Goal: Task Accomplishment & Management: Complete application form

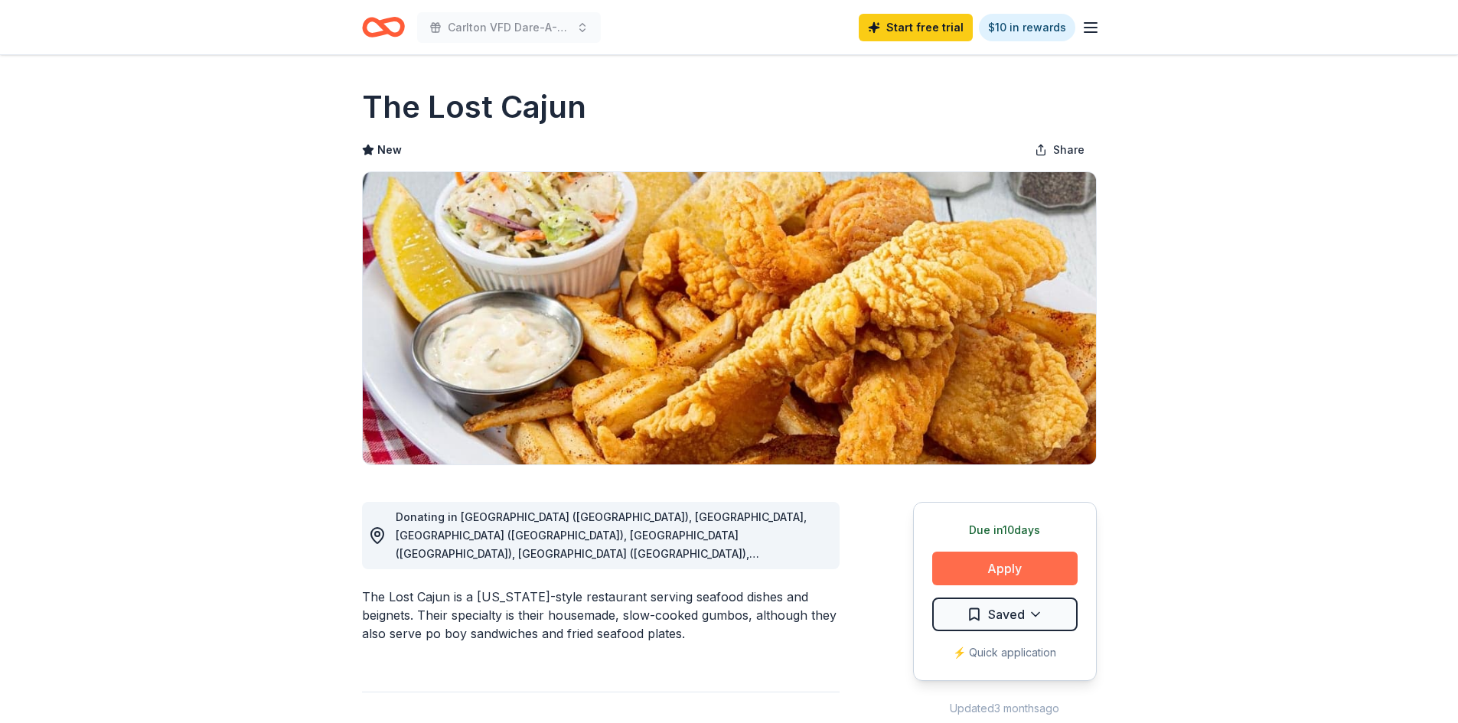
click at [990, 566] on button "Apply" at bounding box center [1004, 569] width 145 height 34
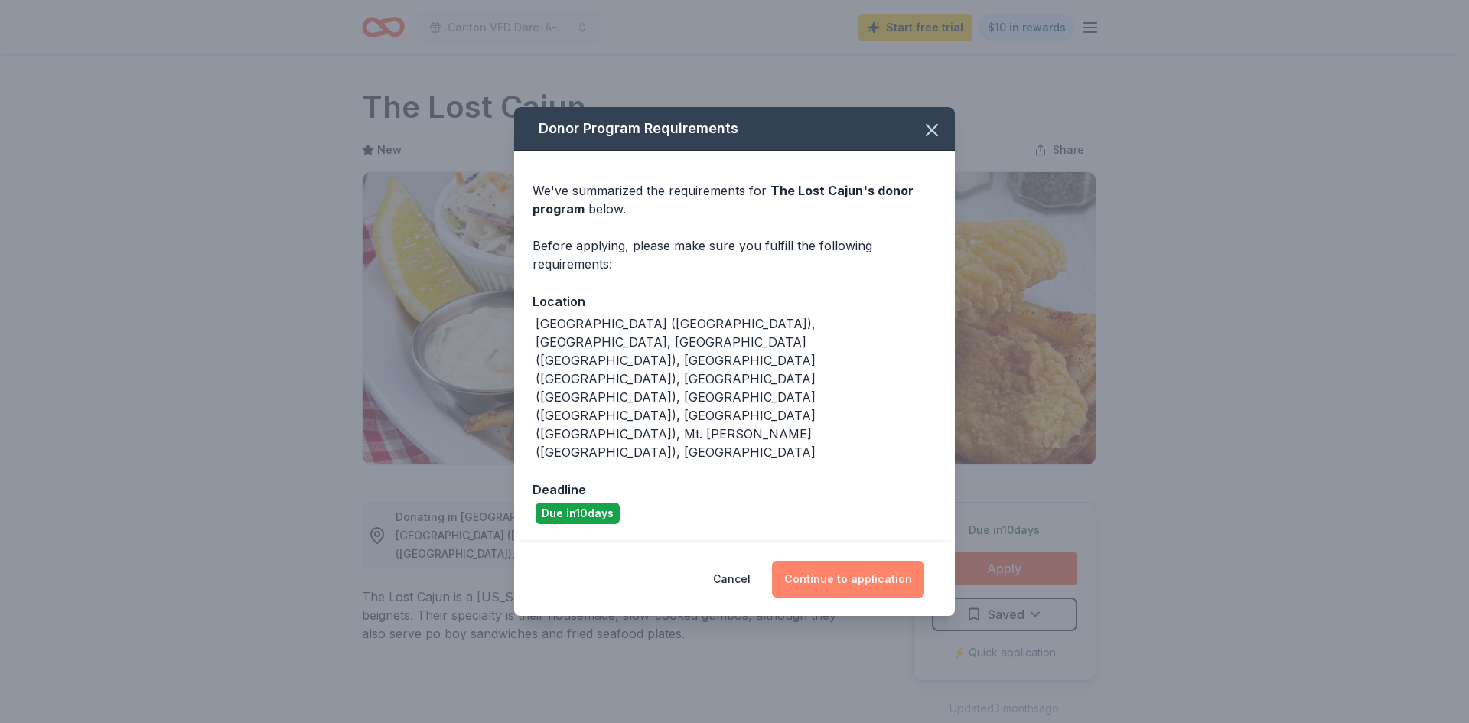
click at [849, 561] on button "Continue to application" at bounding box center [848, 579] width 152 height 37
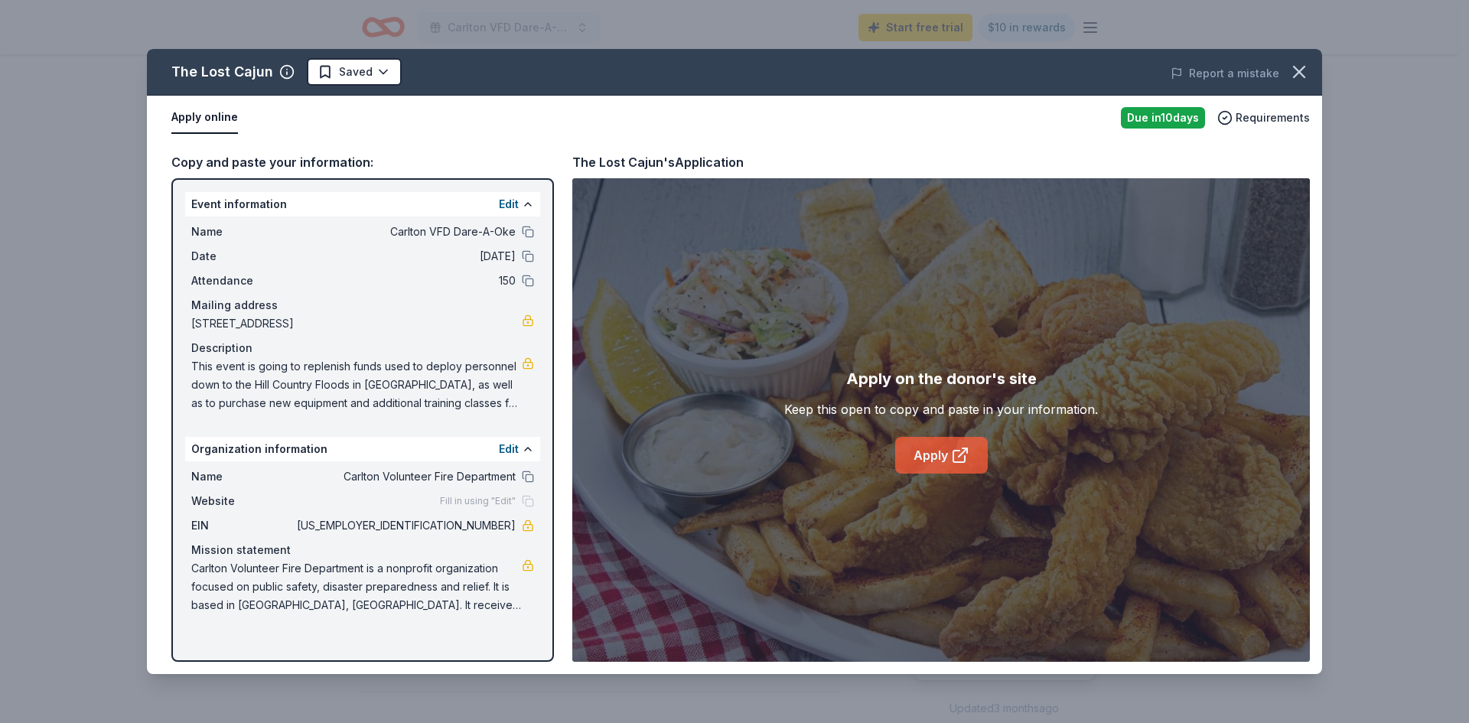
click at [942, 458] on link "Apply" at bounding box center [941, 455] width 93 height 37
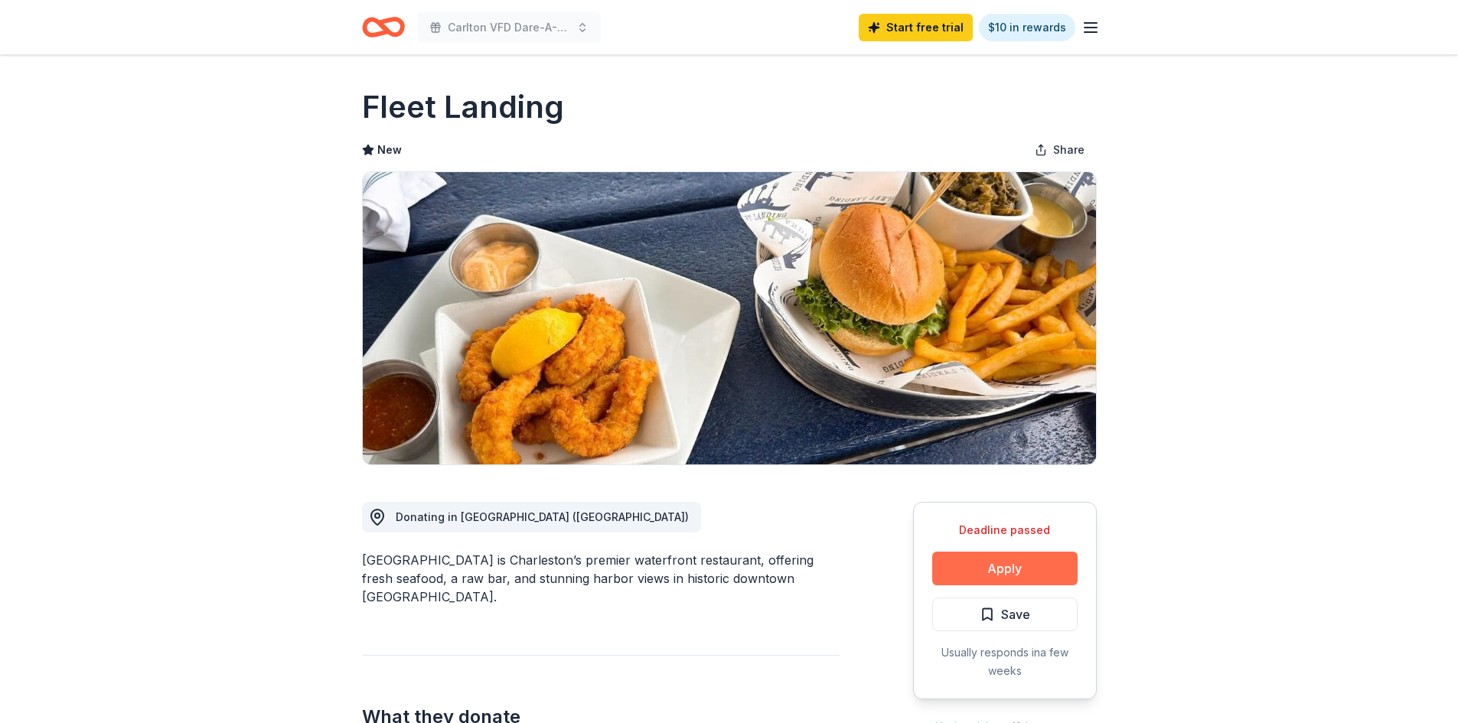
click at [1016, 576] on button "Apply" at bounding box center [1004, 569] width 145 height 34
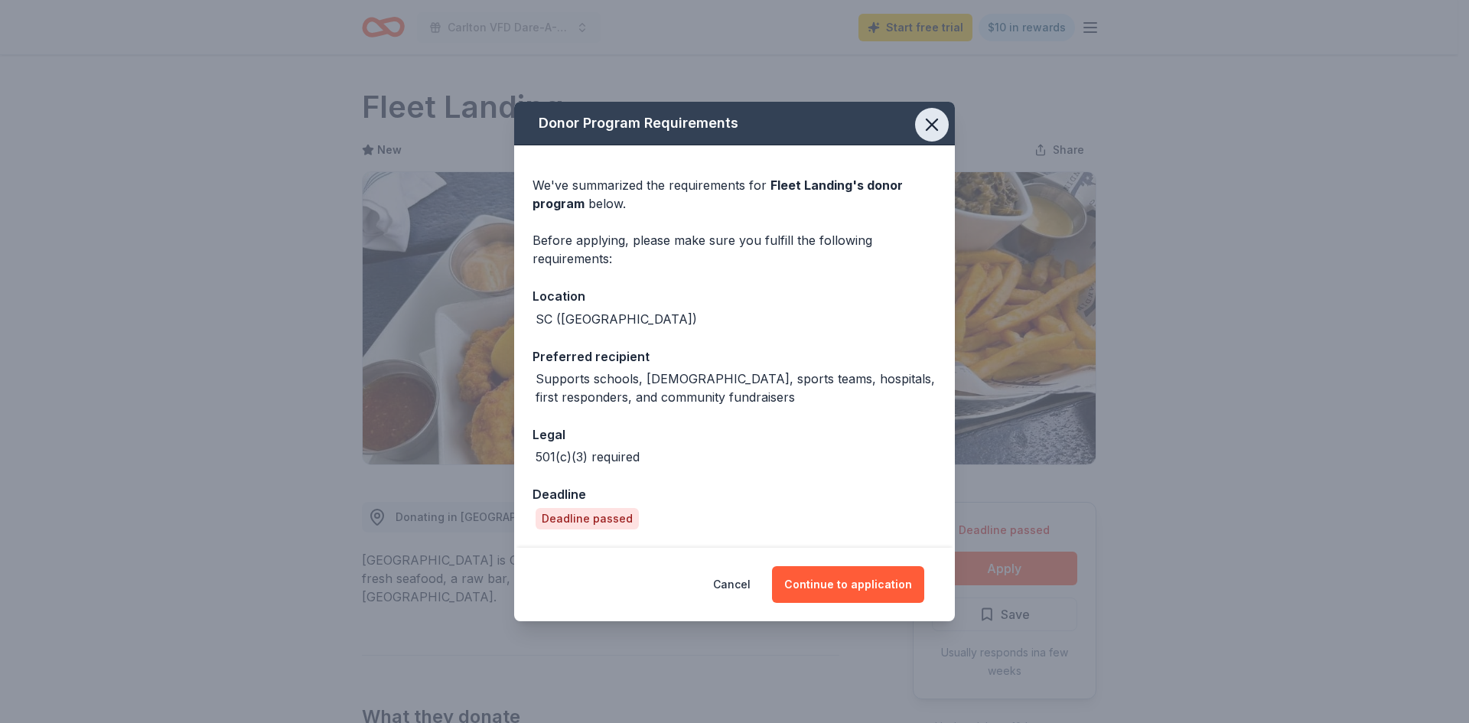
click at [924, 130] on icon "button" at bounding box center [931, 124] width 21 height 21
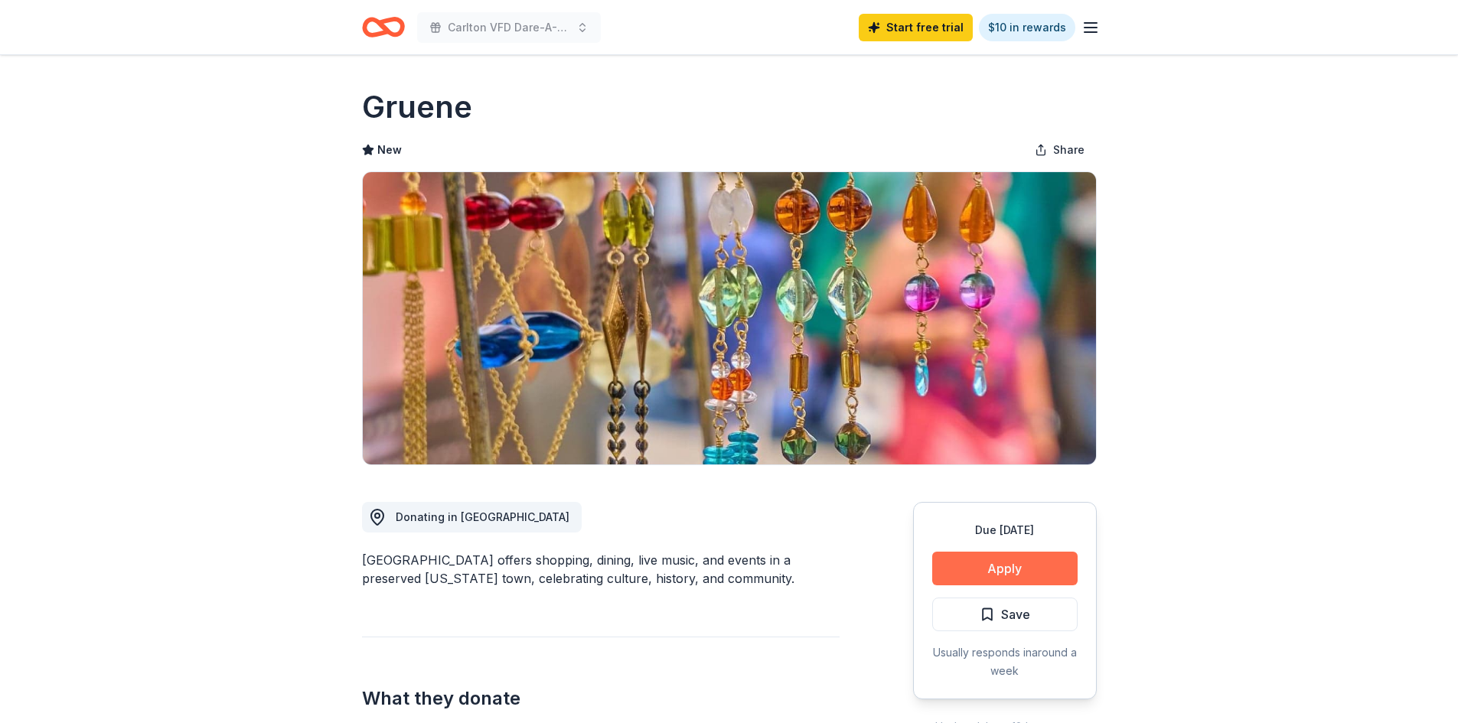
click at [1022, 567] on button "Apply" at bounding box center [1004, 569] width 145 height 34
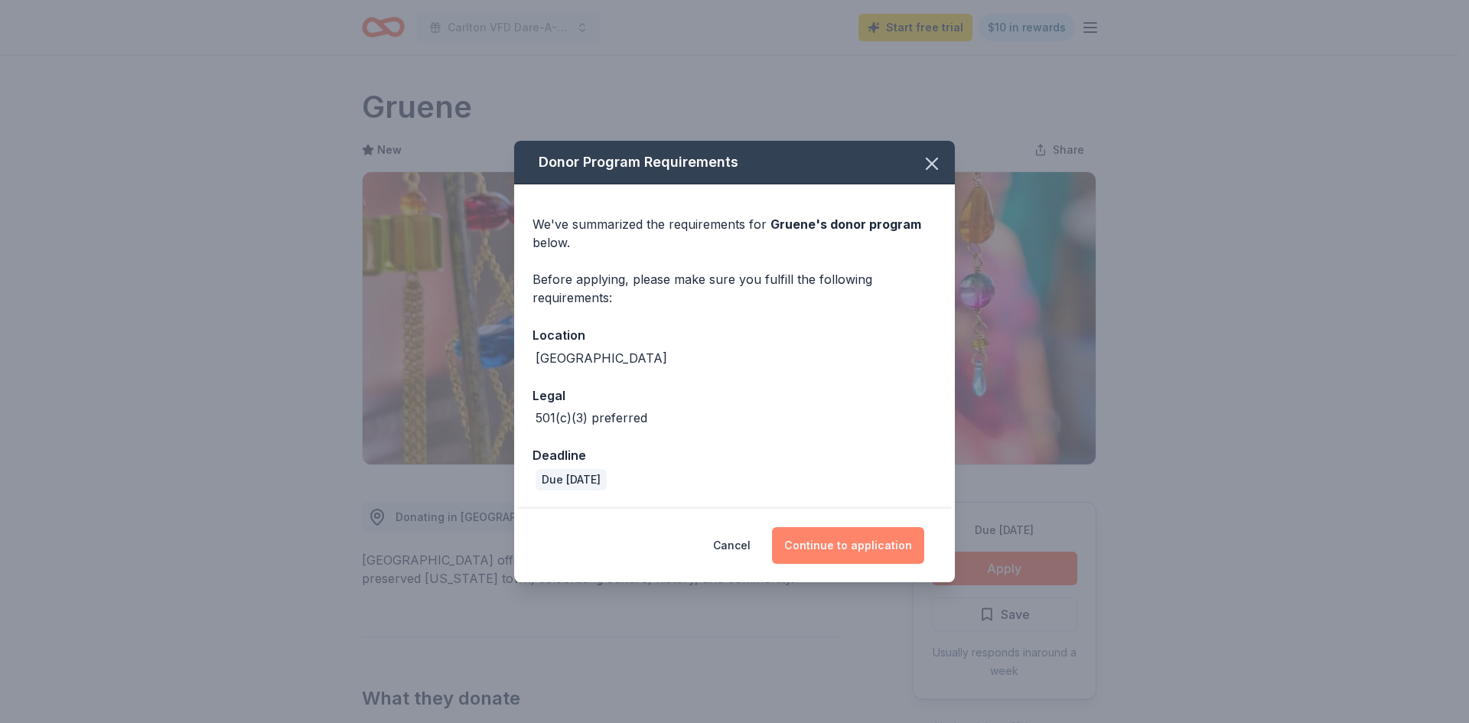
click at [823, 546] on button "Continue to application" at bounding box center [848, 545] width 152 height 37
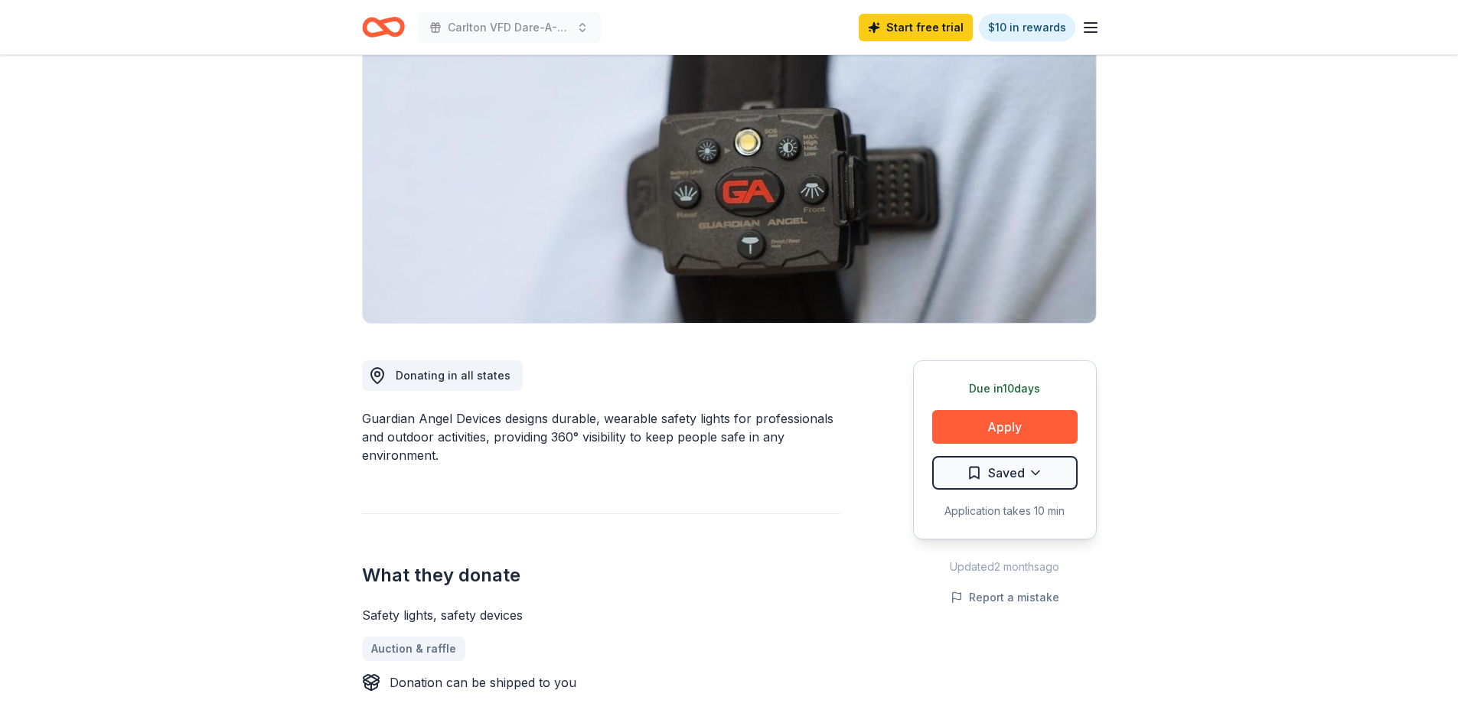
scroll to position [153, 0]
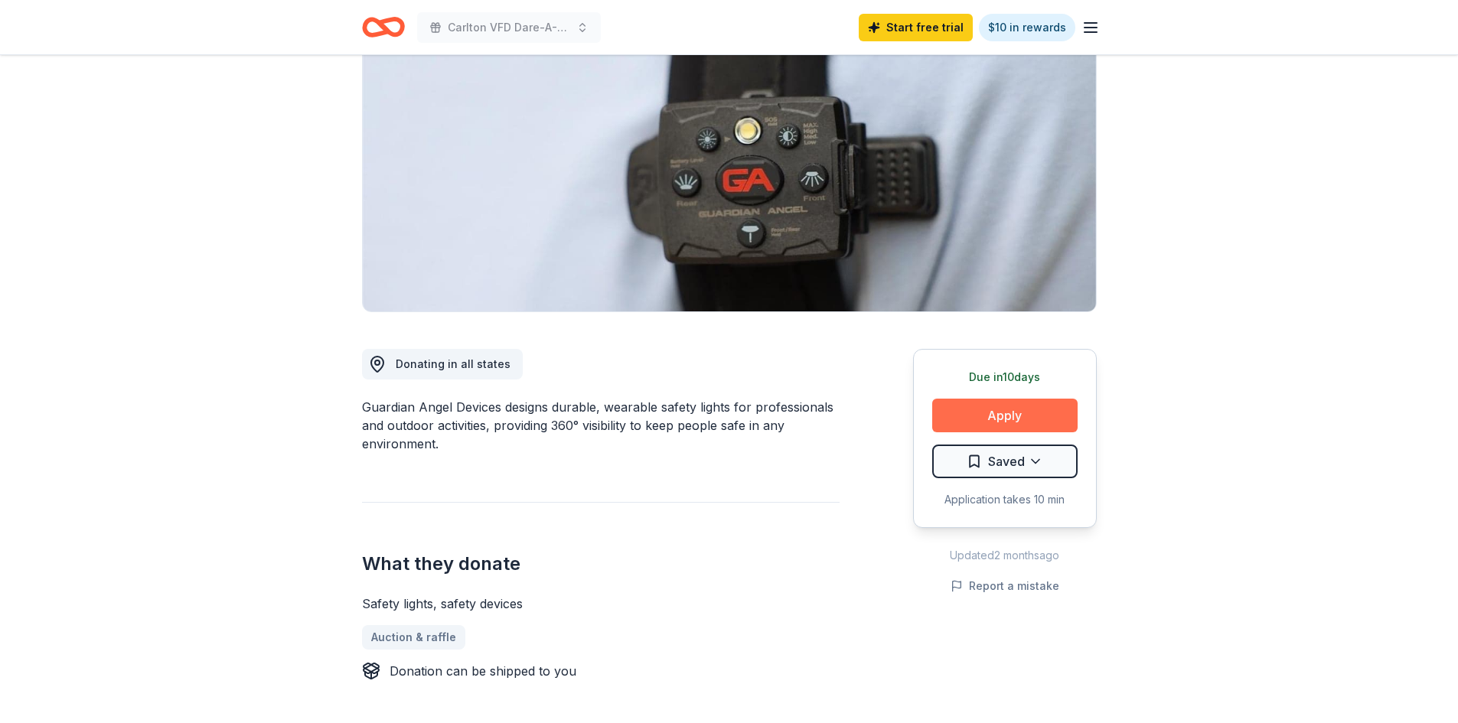
click at [1031, 420] on button "Apply" at bounding box center [1004, 416] width 145 height 34
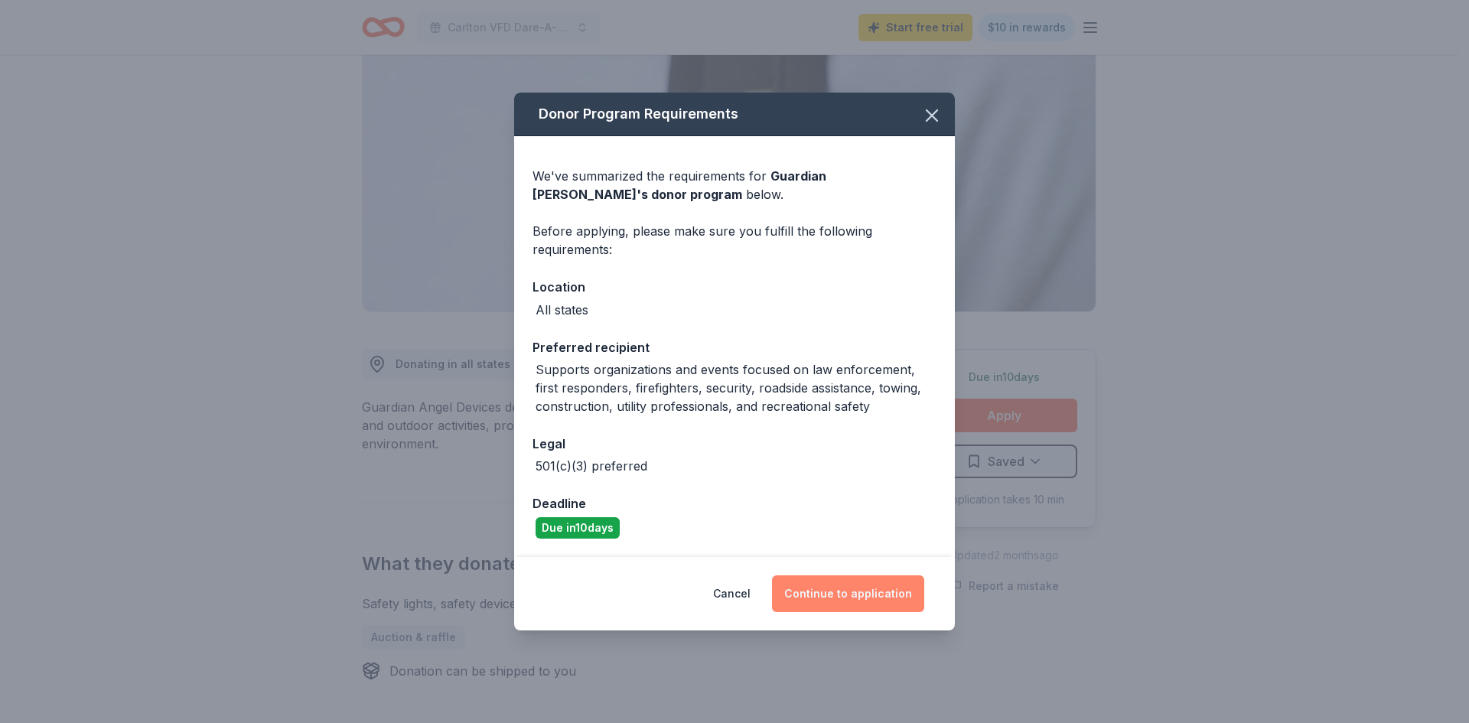
click at [847, 600] on button "Continue to application" at bounding box center [848, 593] width 152 height 37
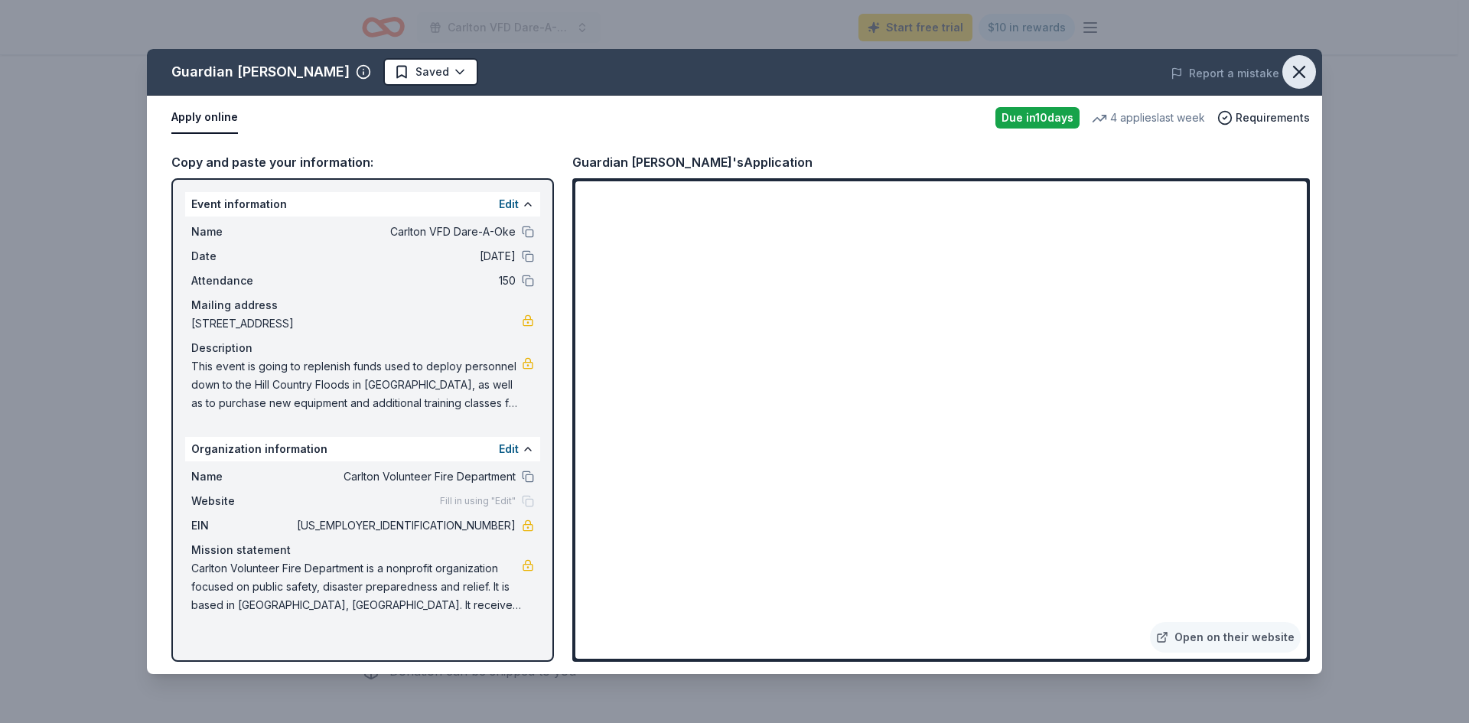
click at [1299, 70] on icon "button" at bounding box center [1299, 71] width 21 height 21
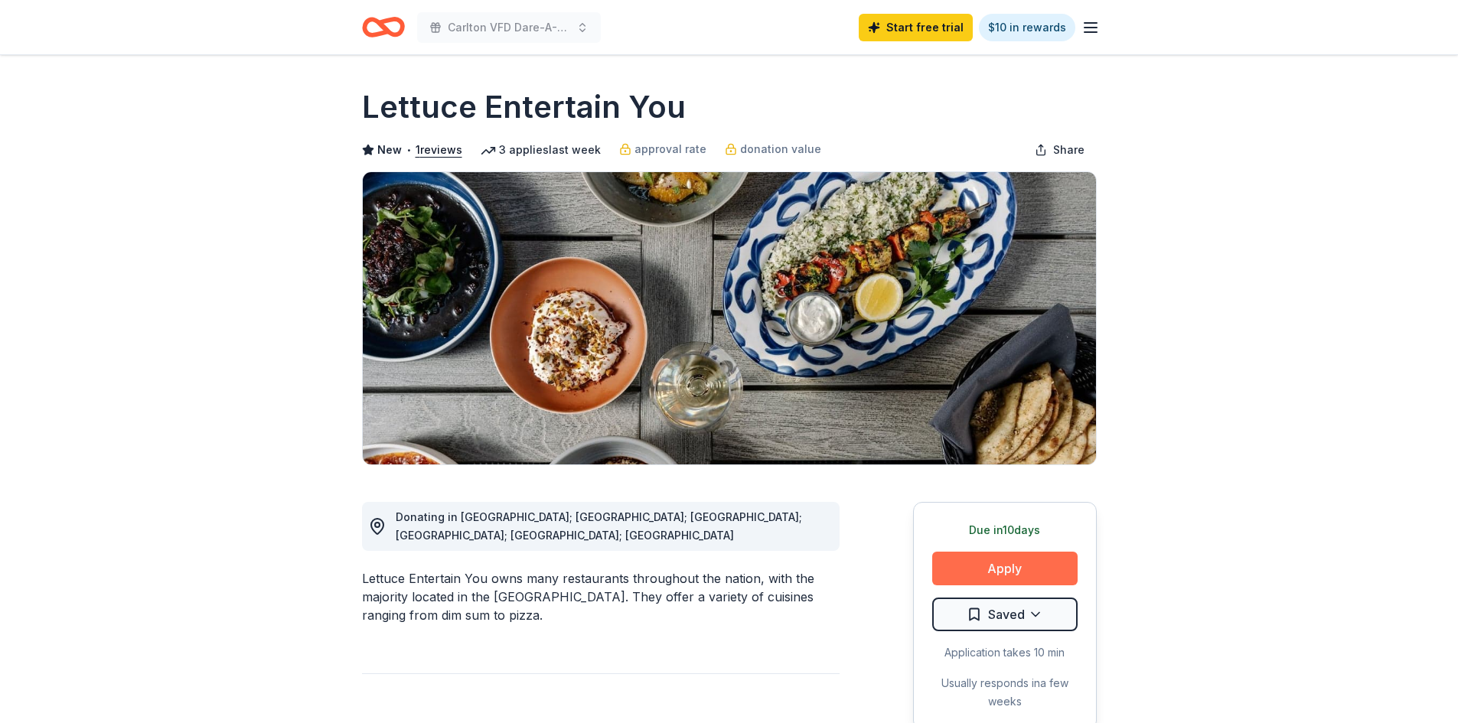
click at [1014, 569] on button "Apply" at bounding box center [1004, 569] width 145 height 34
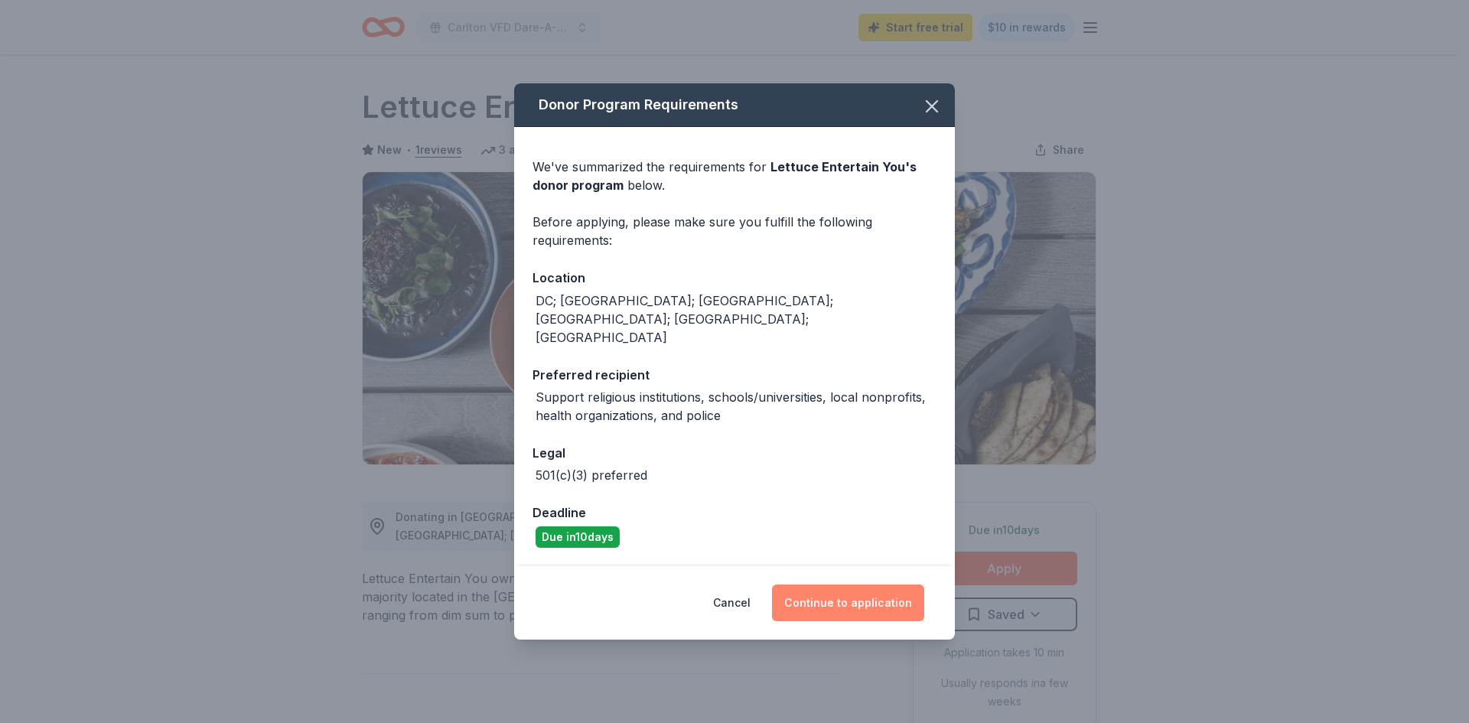
click at [845, 585] on button "Continue to application" at bounding box center [848, 603] width 152 height 37
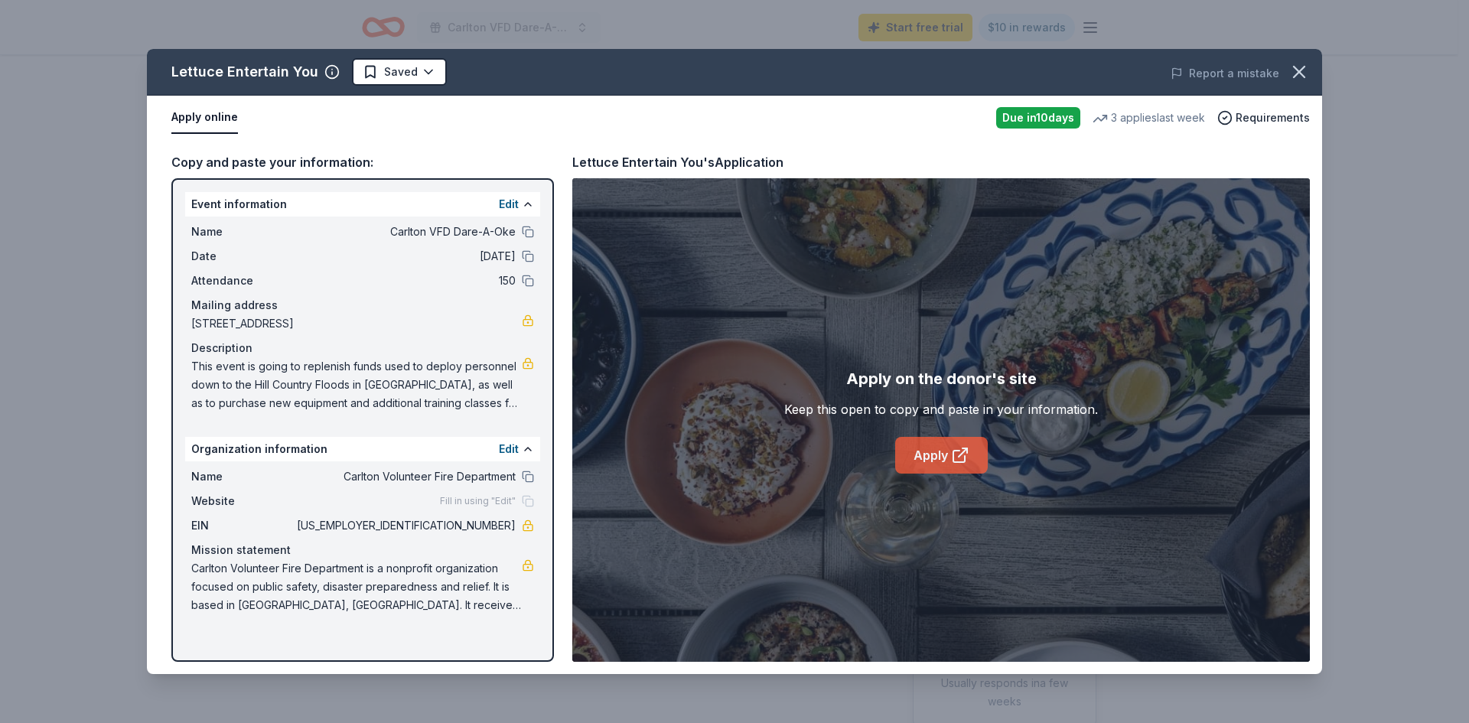
click at [931, 456] on link "Apply" at bounding box center [941, 455] width 93 height 37
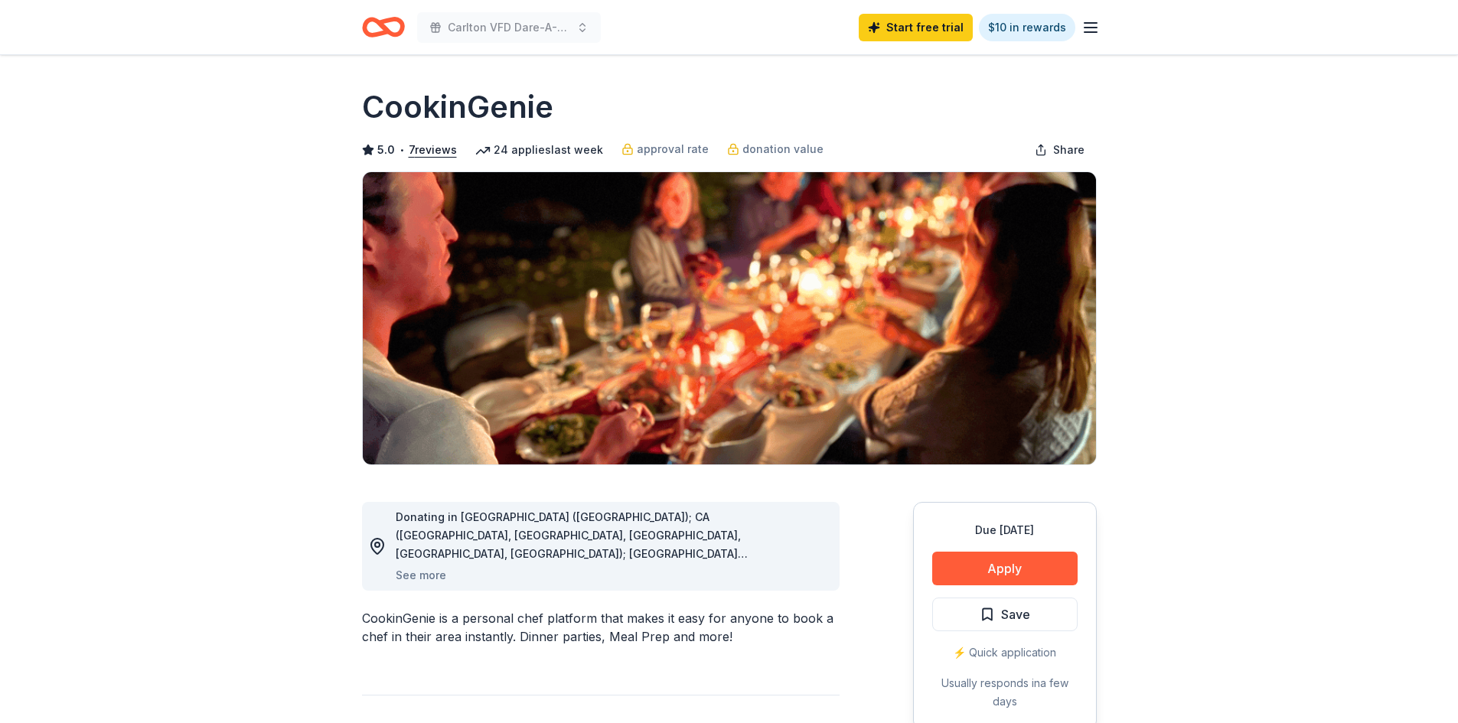
drag, startPoint x: 958, startPoint y: 529, endPoint x: 1033, endPoint y: 524, distance: 75.1
click at [1033, 524] on div "Due [DATE]" at bounding box center [1004, 530] width 145 height 18
click at [1050, 568] on button "Apply" at bounding box center [1004, 569] width 145 height 34
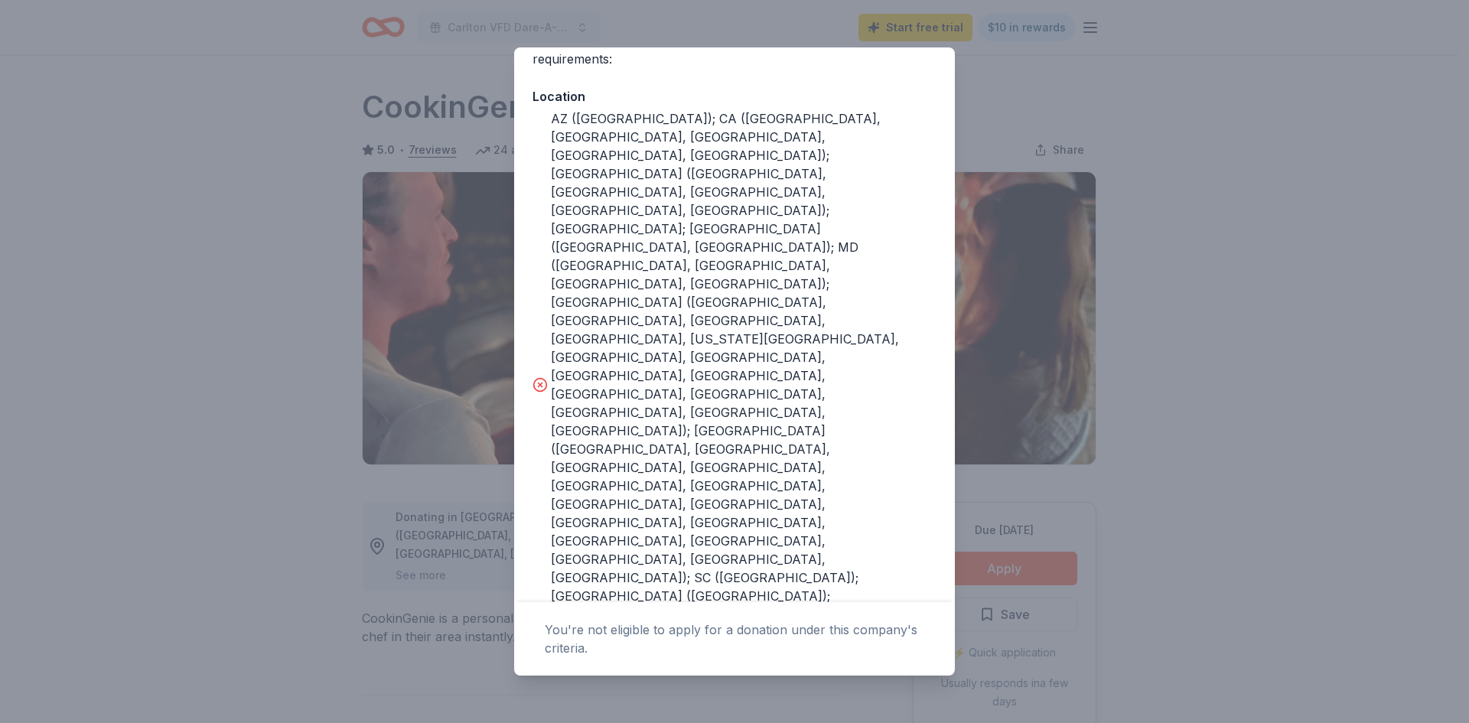
scroll to position [258, 0]
click at [1172, 203] on div "Donor Program Requirements The following requirements may not be met: This comp…" at bounding box center [734, 361] width 1469 height 723
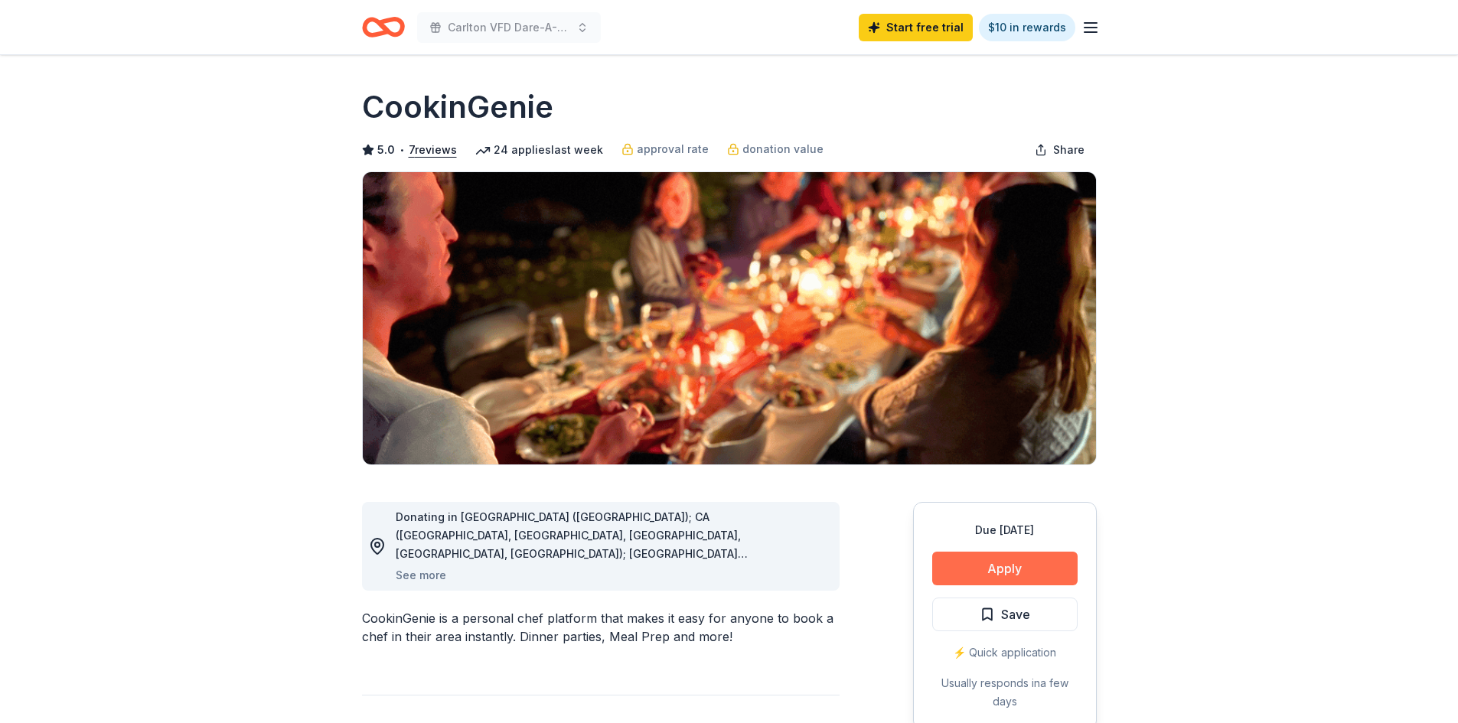
click at [996, 573] on button "Apply" at bounding box center [1004, 569] width 145 height 34
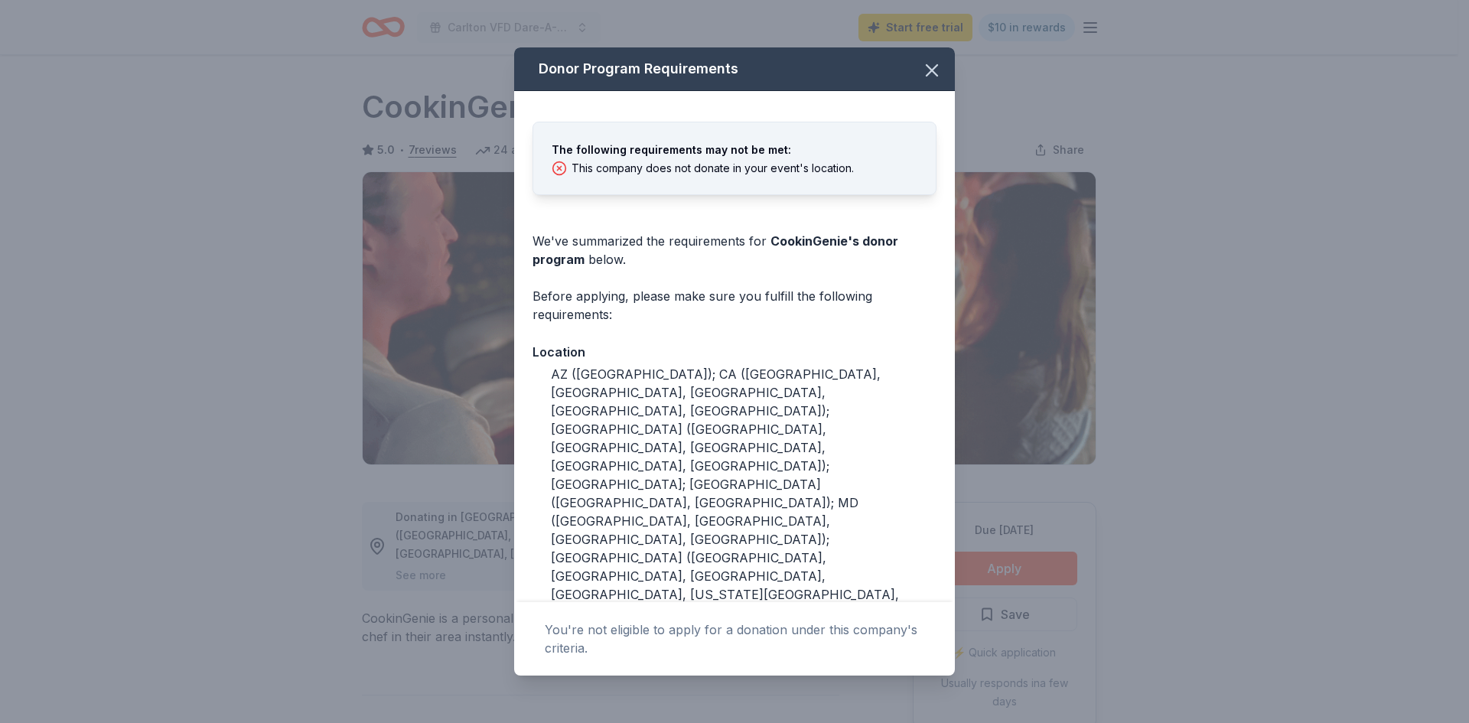
click at [560, 173] on icon at bounding box center [559, 168] width 15 height 15
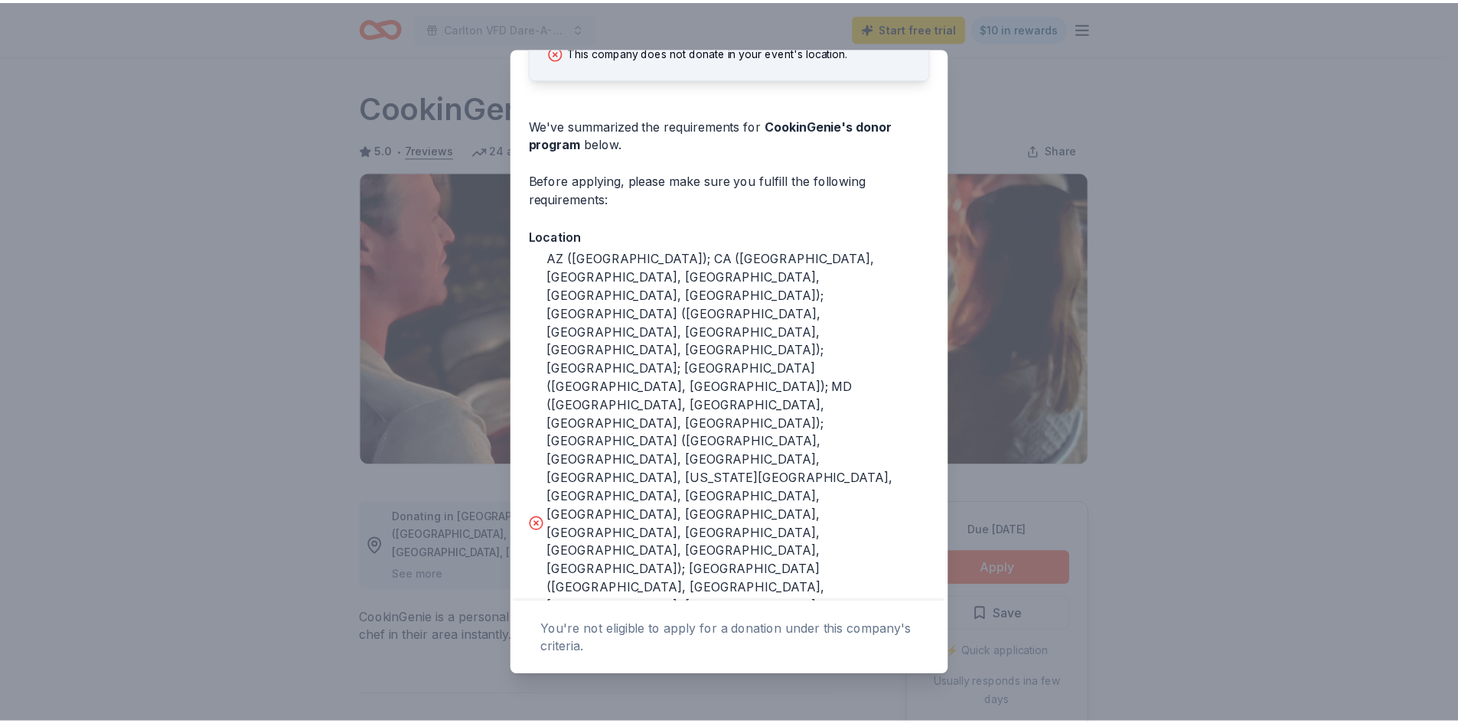
scroll to position [153, 0]
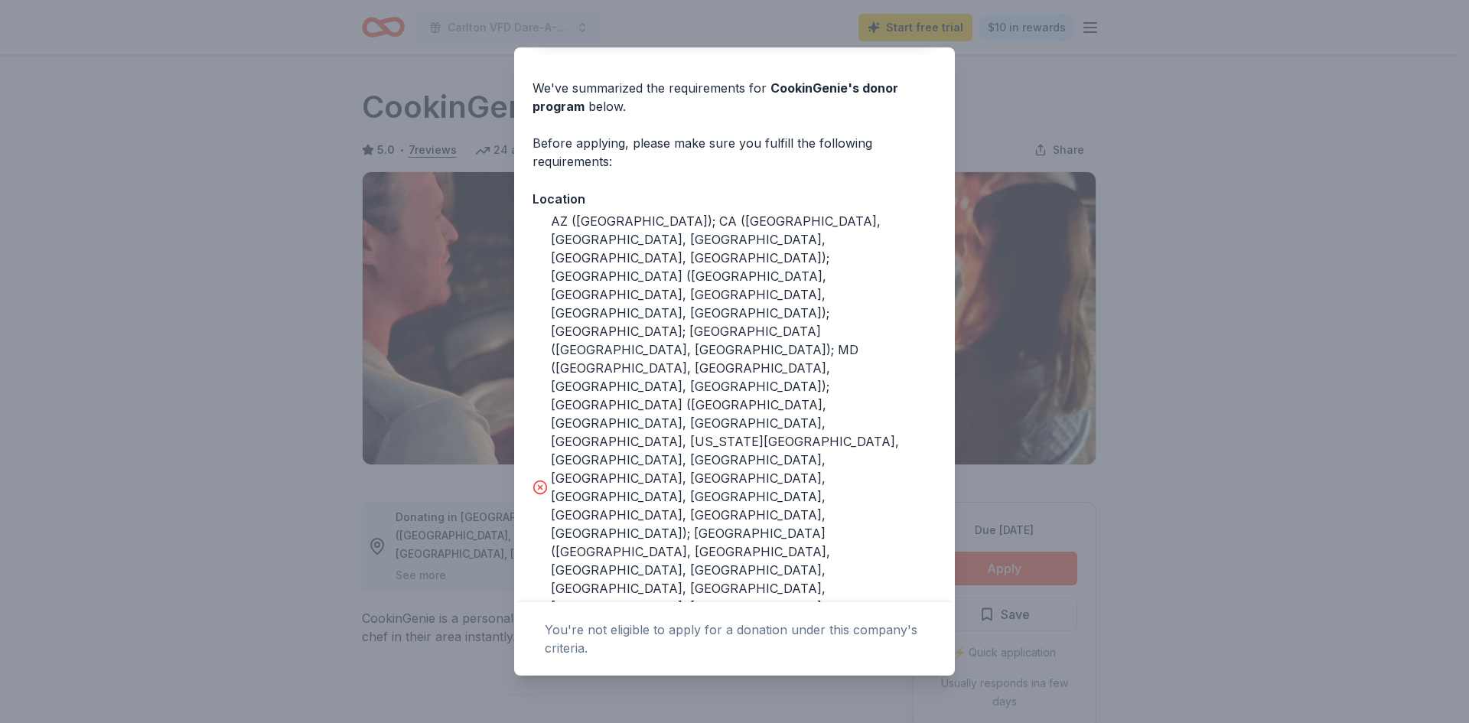
click at [1093, 111] on div "Donor Program Requirements The following requirements may not be met: This comp…" at bounding box center [734, 361] width 1469 height 723
